Goal: Information Seeking & Learning: Learn about a topic

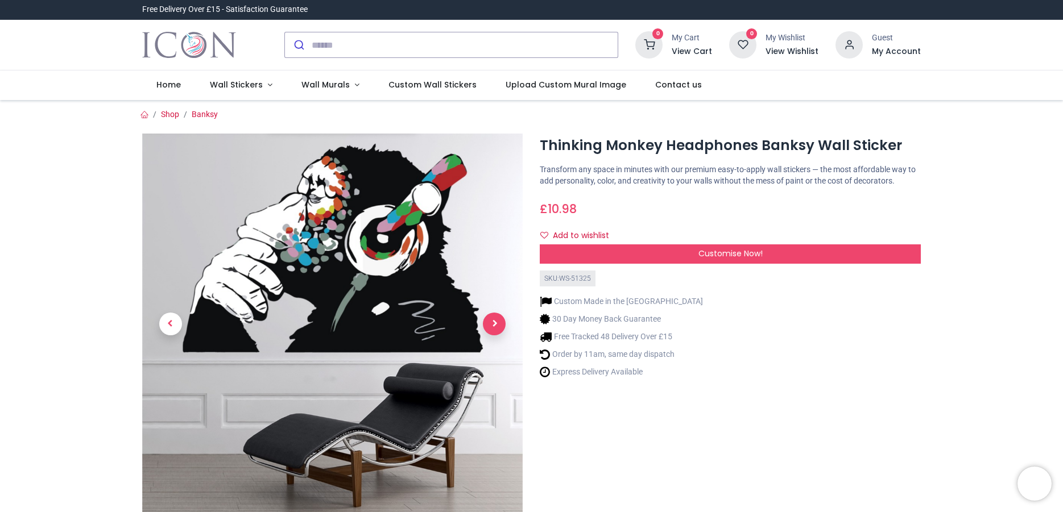
click at [493, 323] on span "Next" at bounding box center [494, 324] width 23 height 23
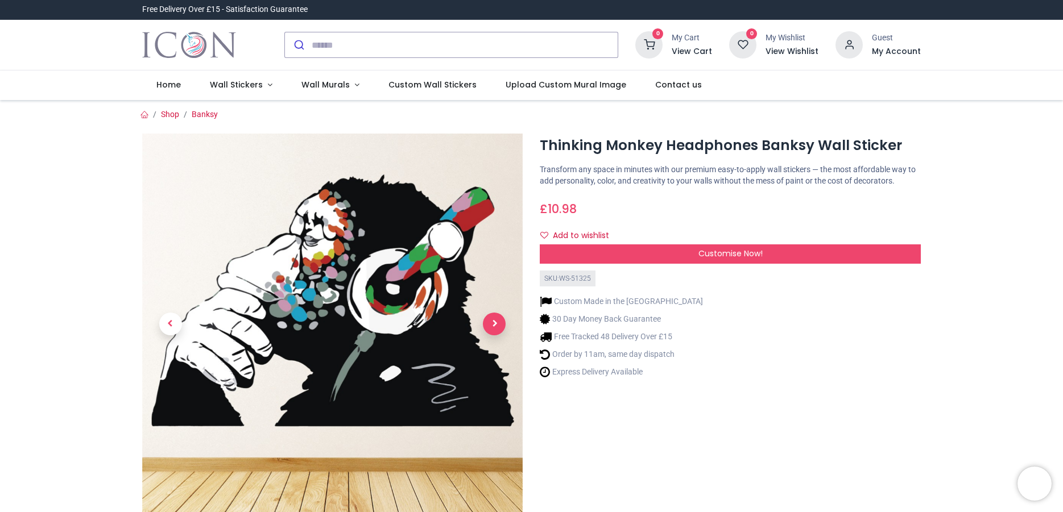
click at [491, 323] on span "Next" at bounding box center [494, 324] width 23 height 23
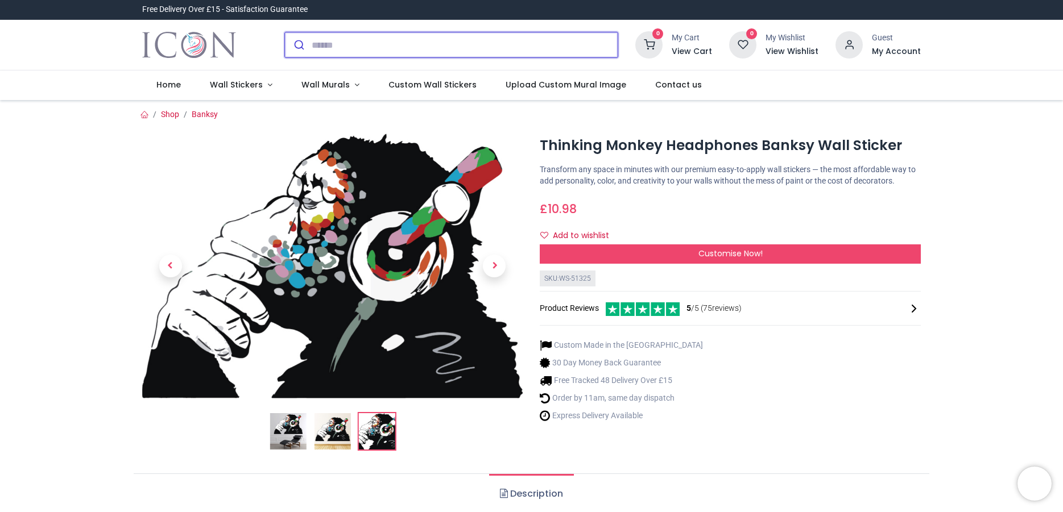
click at [339, 51] on input "search" at bounding box center [465, 44] width 306 height 25
type input "**********"
click at [285, 32] on button "submit" at bounding box center [298, 44] width 27 height 25
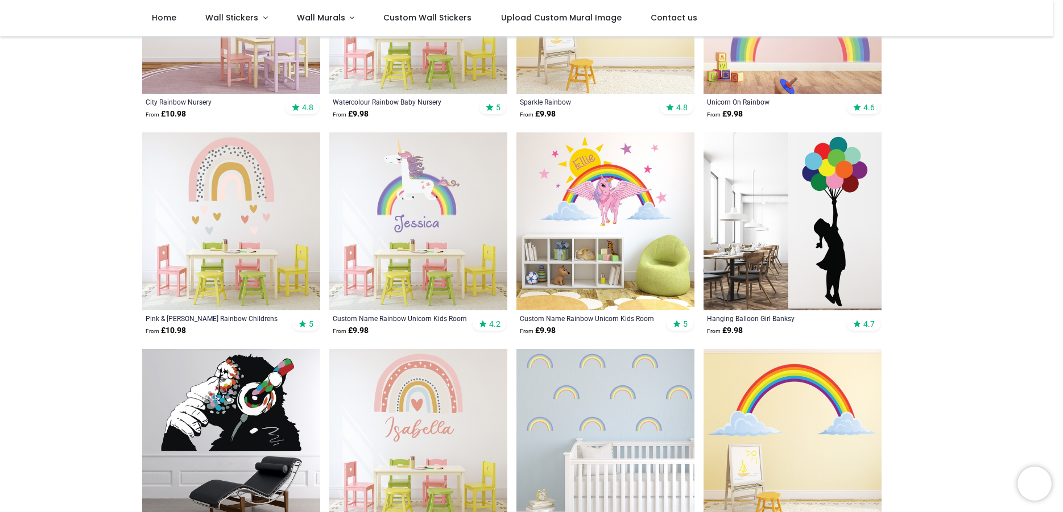
scroll to position [389, 0]
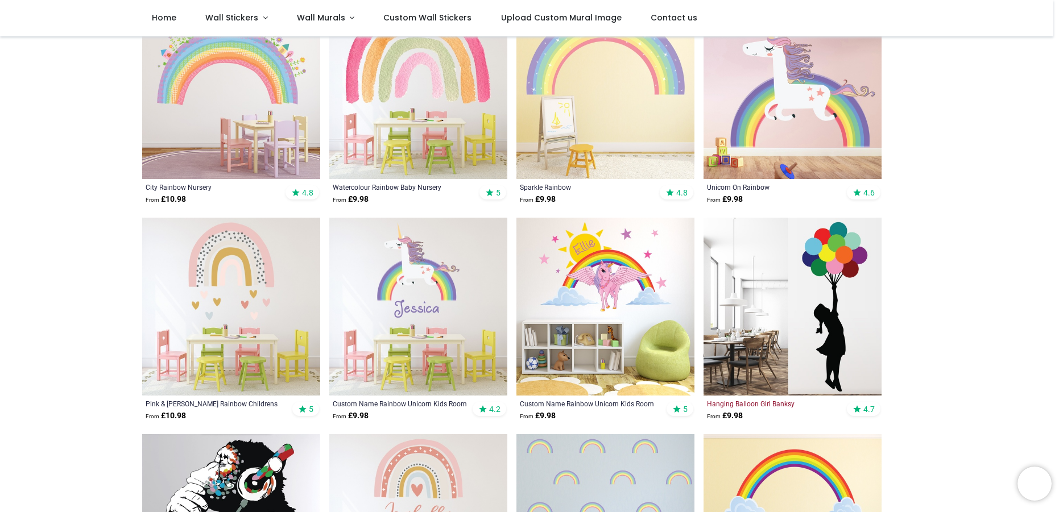
click at [742, 407] on div "Hanging Balloon Girl Banksy" at bounding box center [775, 403] width 137 height 9
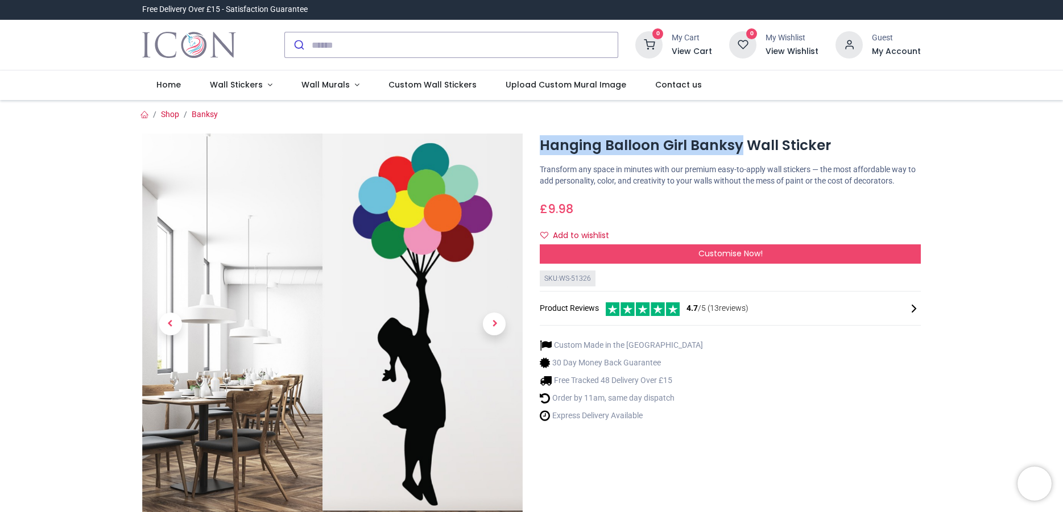
drag, startPoint x: 736, startPoint y: 146, endPoint x: 536, endPoint y: 147, distance: 199.6
click at [540, 147] on h1 "Hanging Balloon Girl Banksy Wall Sticker" at bounding box center [730, 145] width 381 height 19
copy h1 "Hanging Balloon Girl Banksy"
